Goal: Task Accomplishment & Management: Manage account settings

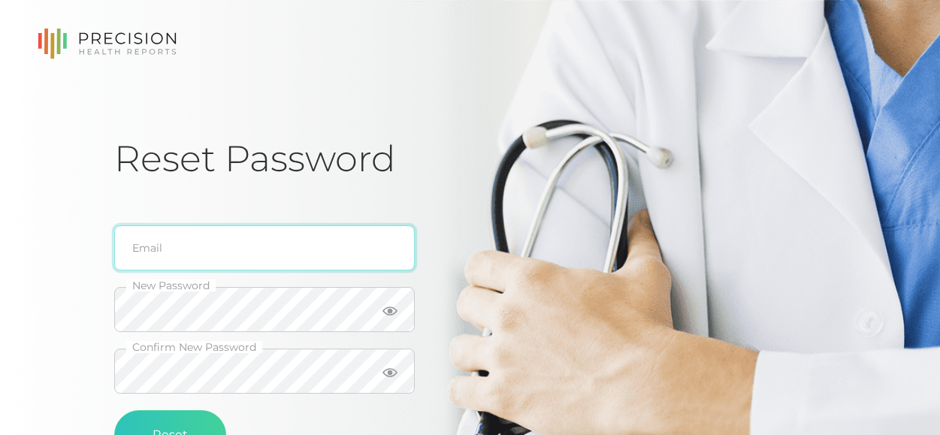
click at [309, 250] on input "email" at bounding box center [264, 248] width 301 height 45
type input "abmyles@purdue.edu"
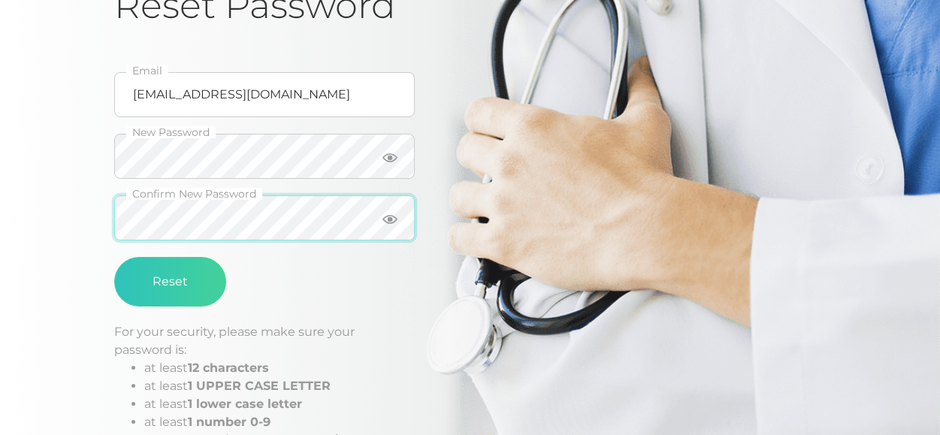
scroll to position [230, 0]
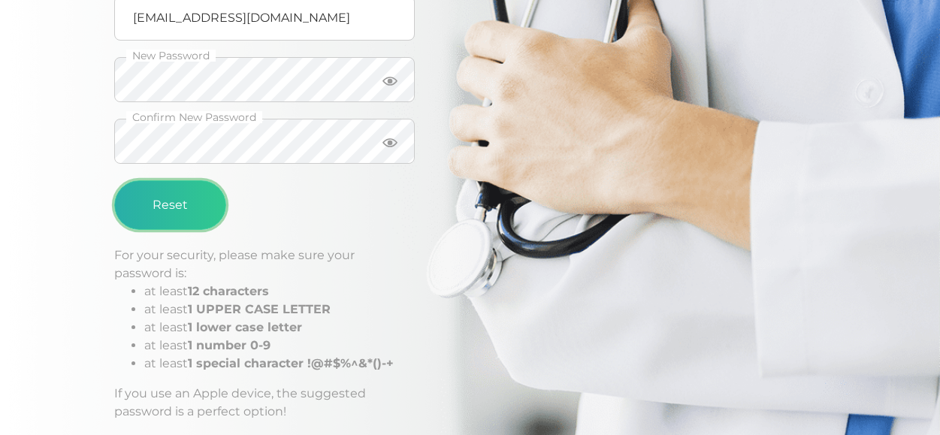
click at [137, 201] on button "Reset" at bounding box center [170, 205] width 112 height 50
click at [190, 205] on button "Reset" at bounding box center [170, 205] width 112 height 50
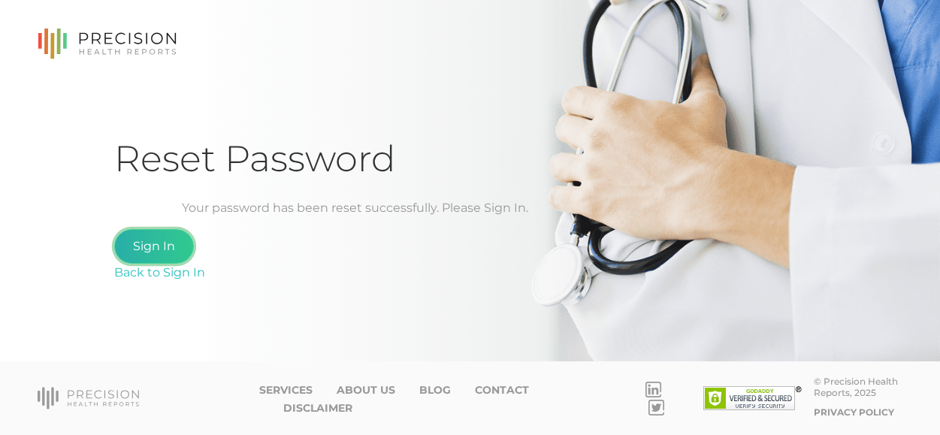
click at [162, 247] on link "Sign In" at bounding box center [154, 246] width 80 height 35
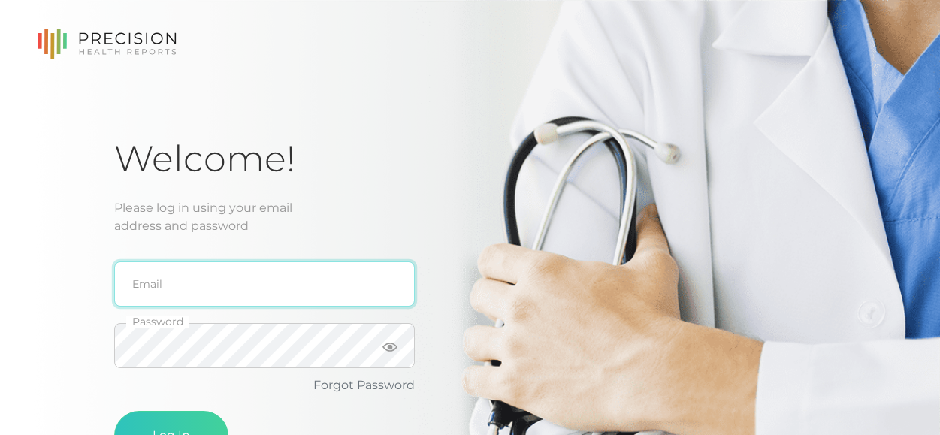
click at [219, 291] on input "email" at bounding box center [264, 284] width 301 height 45
type input "abmyles@purdue.edu"
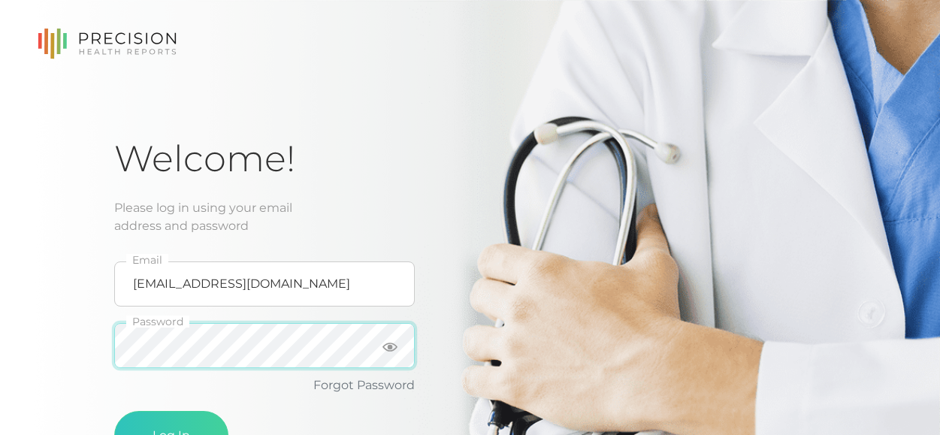
scroll to position [77, 0]
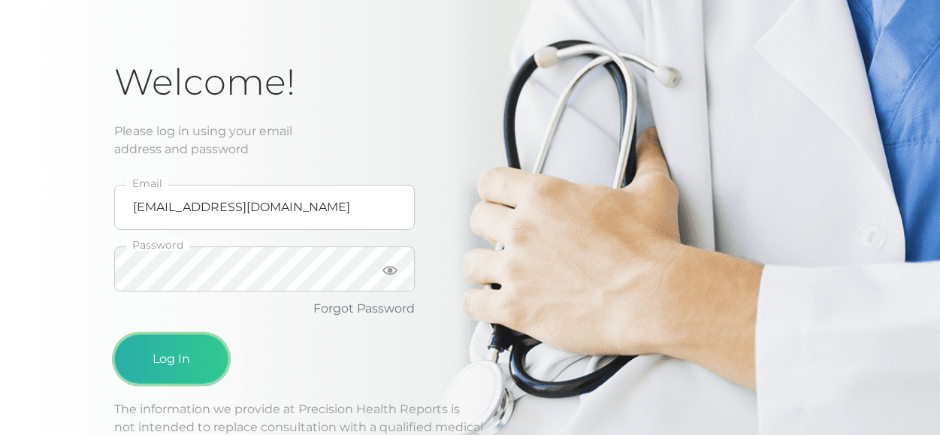
click at [161, 356] on button "Log In" at bounding box center [171, 359] width 114 height 50
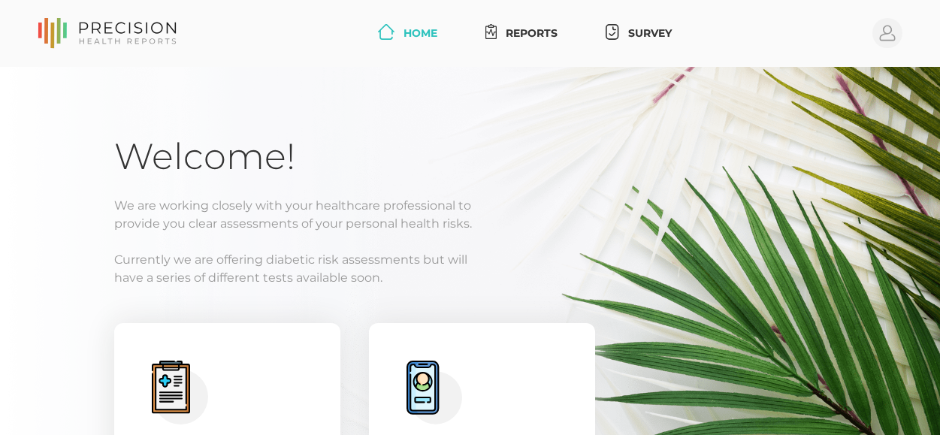
scroll to position [182, 0]
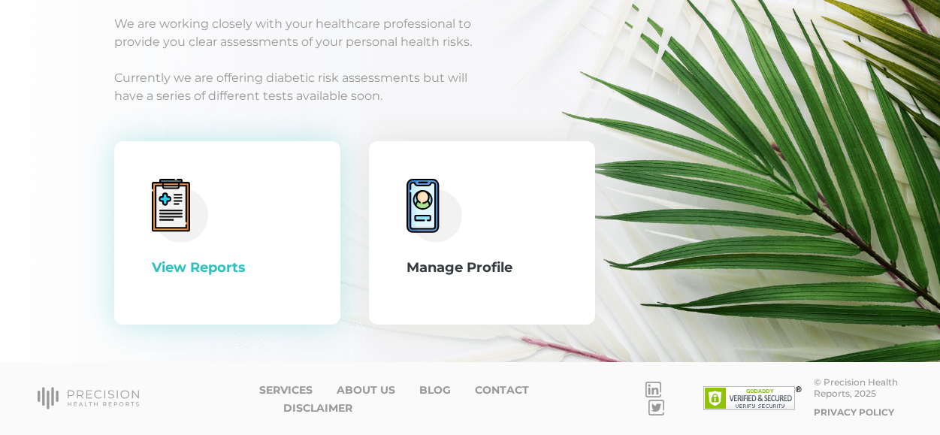
click at [198, 266] on div "View Reports" at bounding box center [227, 268] width 151 height 20
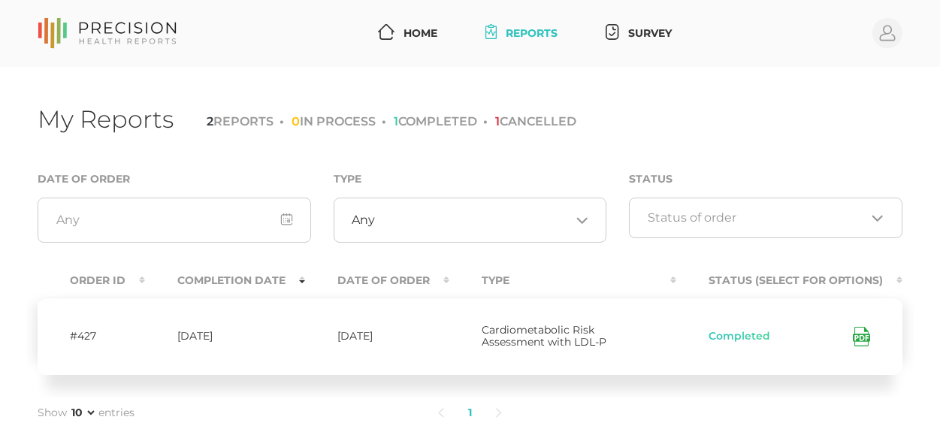
scroll to position [77, 0]
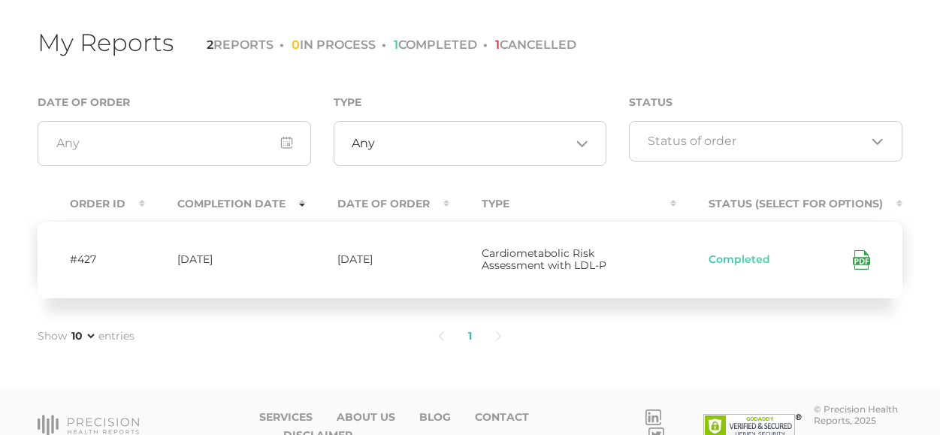
click at [863, 262] on icon at bounding box center [860, 261] width 8 height 4
